Goal: Navigation & Orientation: Find specific page/section

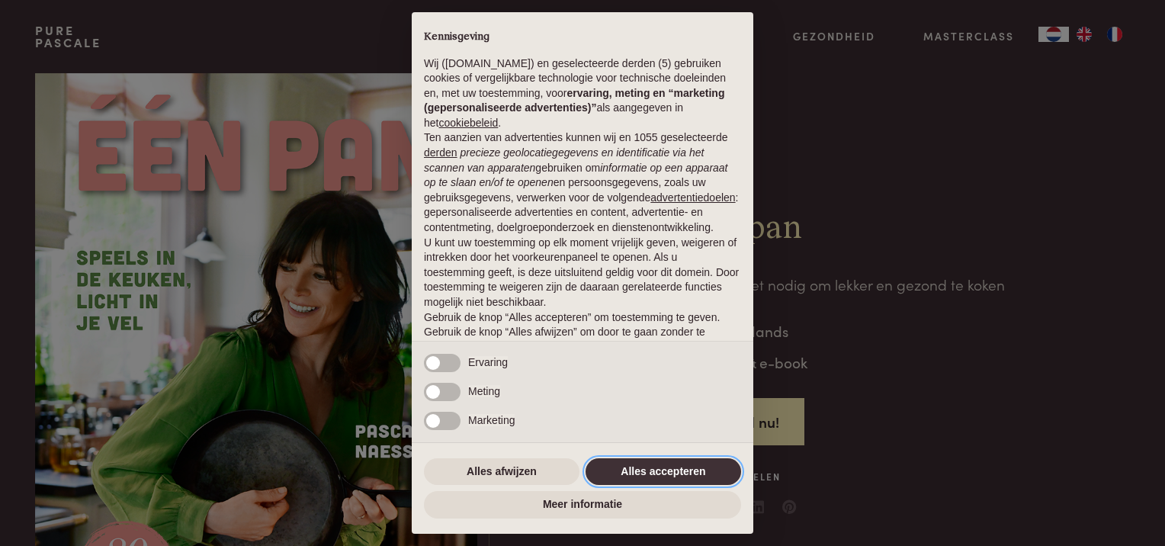
click at [673, 467] on button "Alles accepteren" at bounding box center [664, 471] width 156 height 27
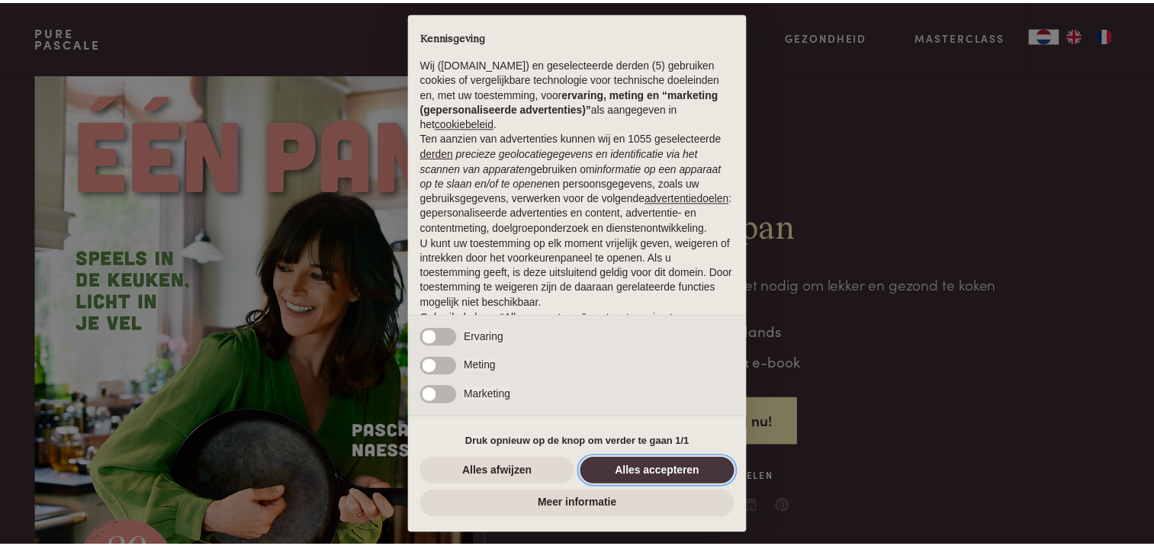
scroll to position [67, 0]
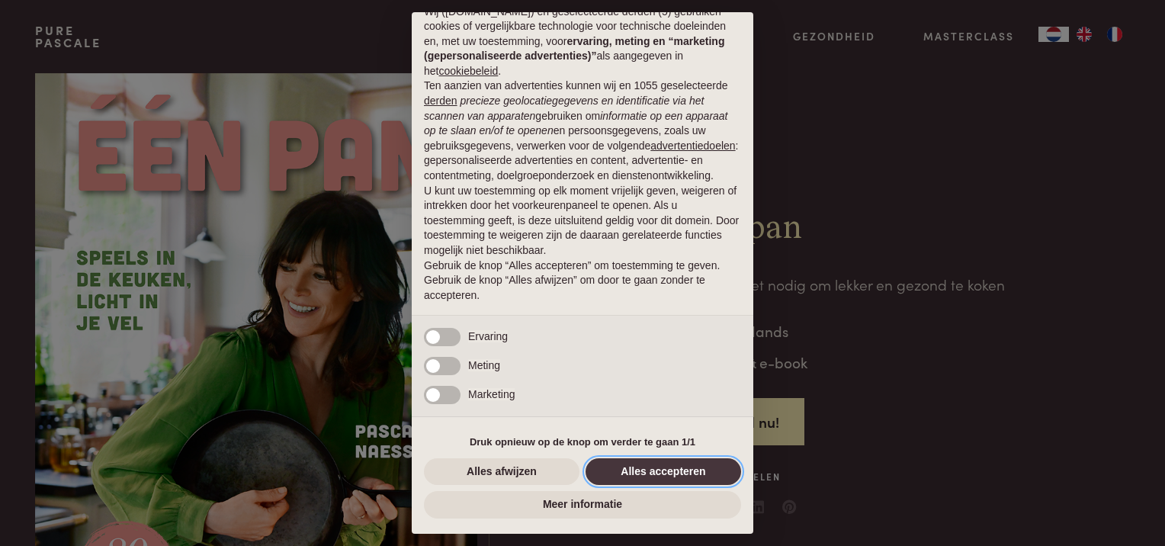
click at [662, 468] on button "Alles accepteren" at bounding box center [664, 471] width 156 height 27
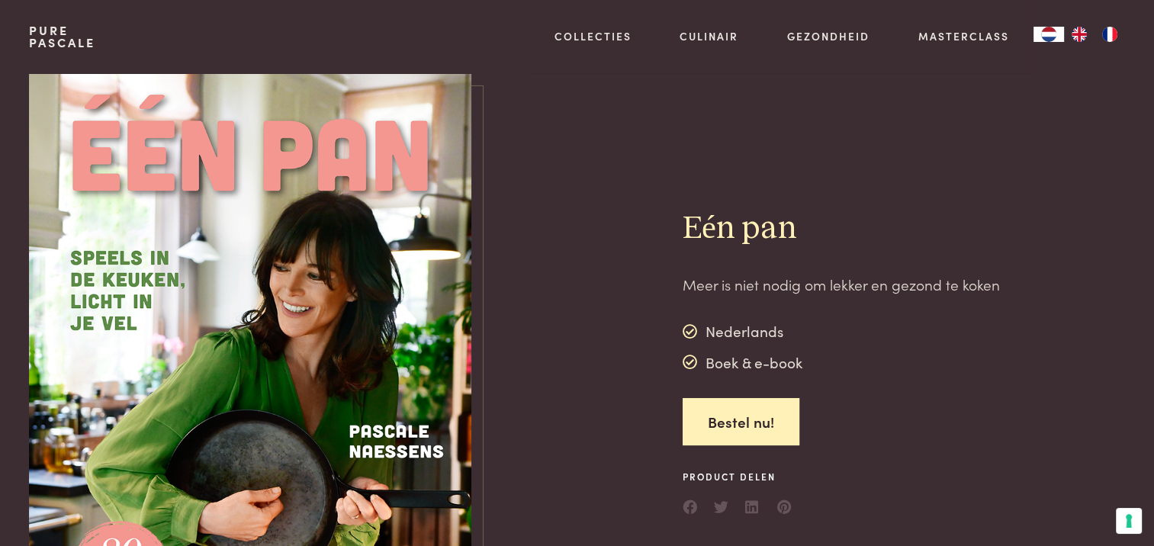
click at [662, 468] on div "Eén pan Meer is niet nodig om lekker en gezond te koken Nederlands Boek & e-boo…" at bounding box center [576, 363] width 1095 height 580
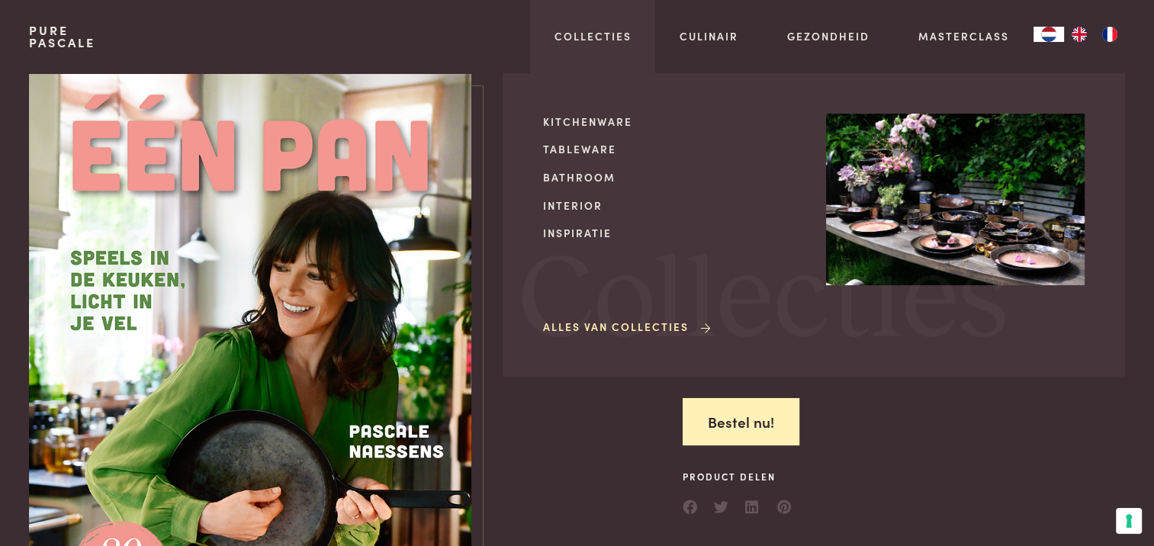
click at [632, 324] on link "Alles van Collecties" at bounding box center [628, 327] width 170 height 16
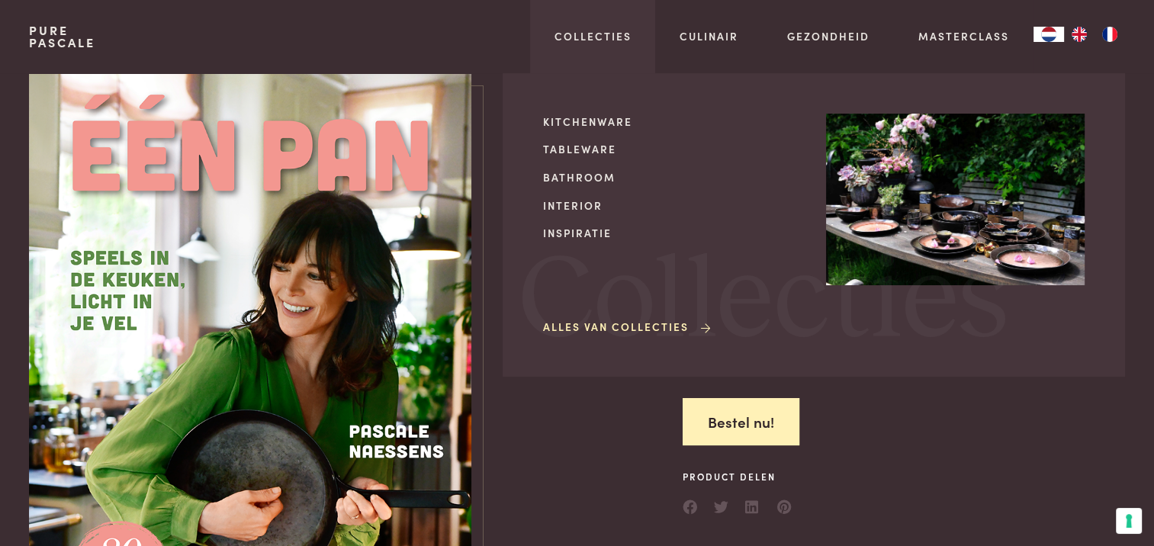
click at [632, 324] on link "Alles van Collecties" at bounding box center [628, 327] width 170 height 16
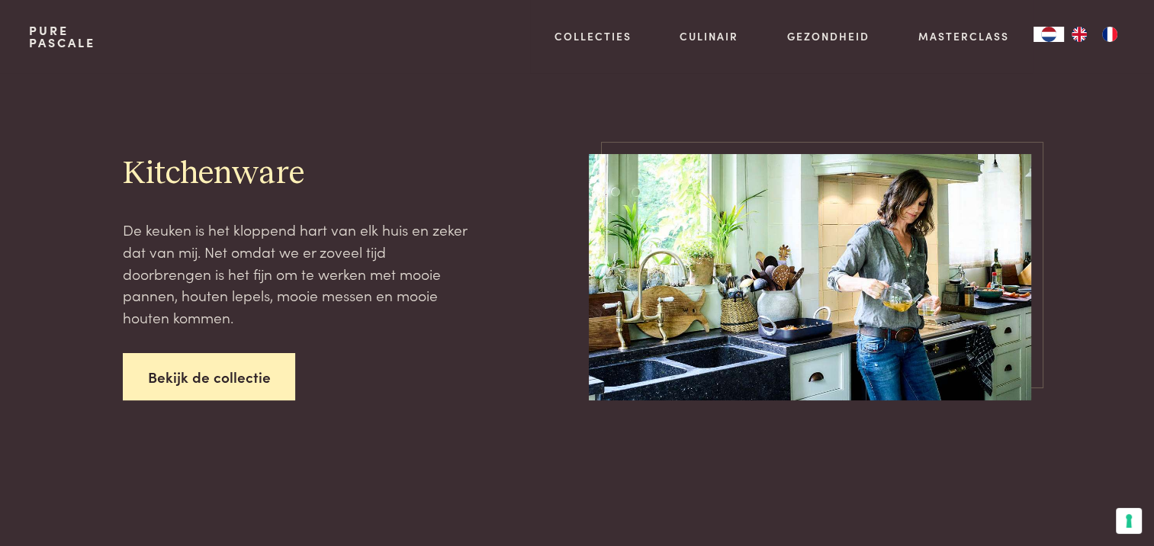
click at [256, 375] on link "Bekijk de collectie" at bounding box center [209, 377] width 173 height 48
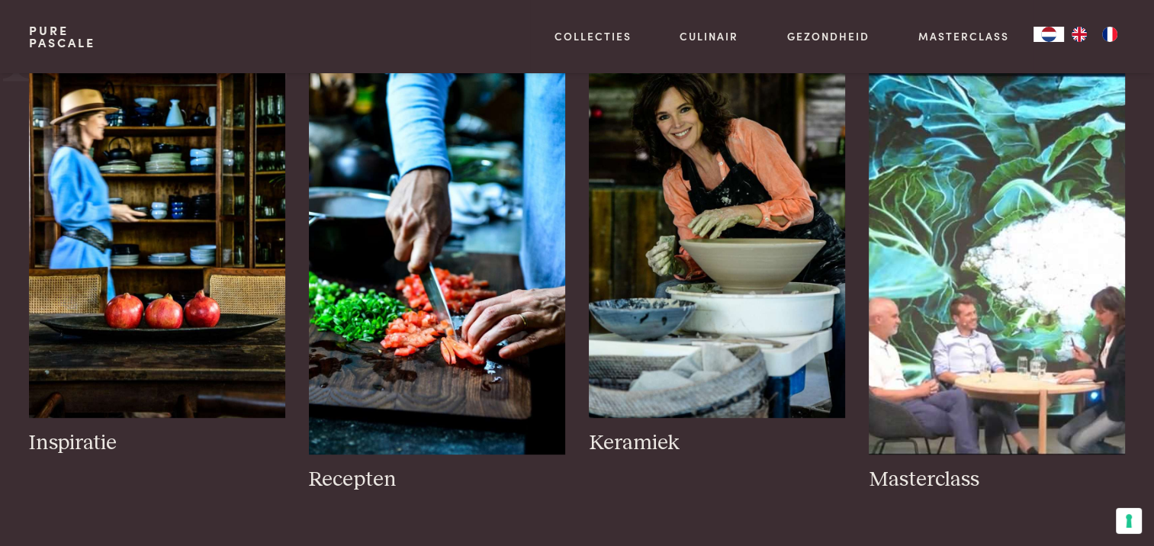
scroll to position [711, 0]
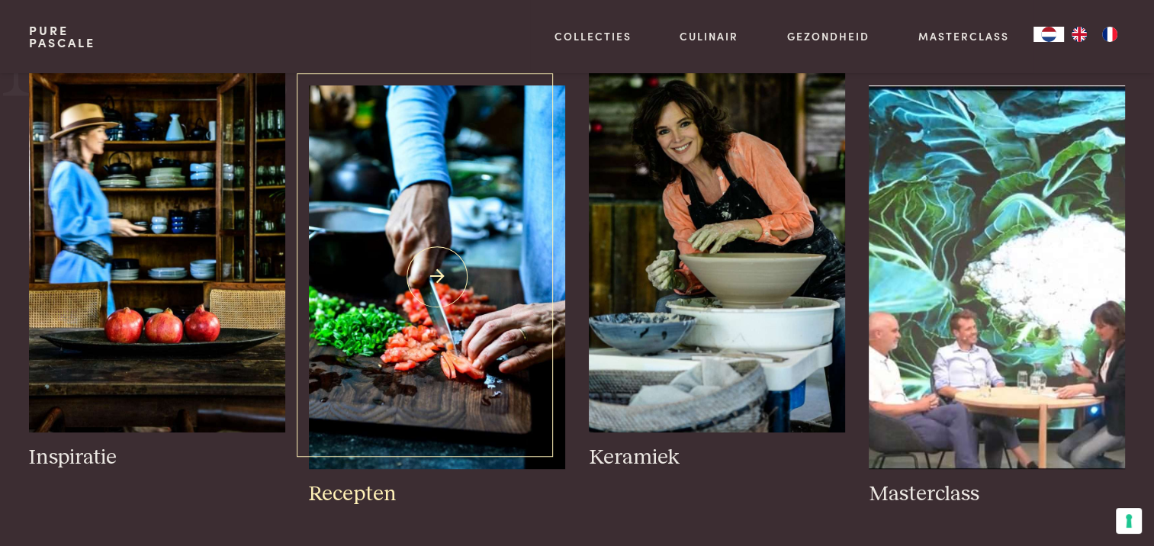
click at [438, 268] on img at bounding box center [436, 277] width 255 height 384
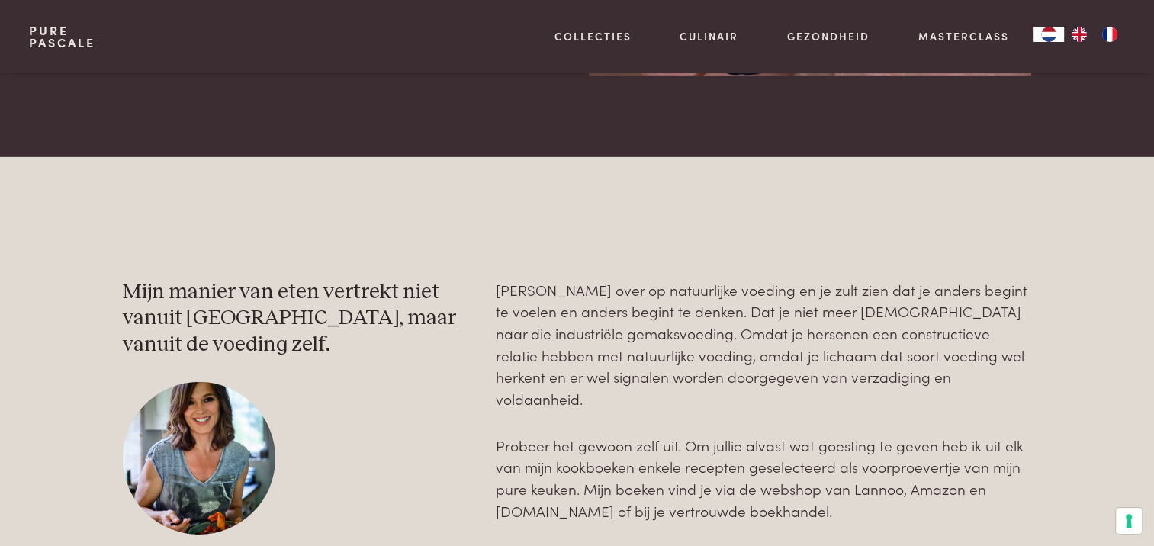
scroll to position [4625, 0]
